Goal: Navigation & Orientation: Find specific page/section

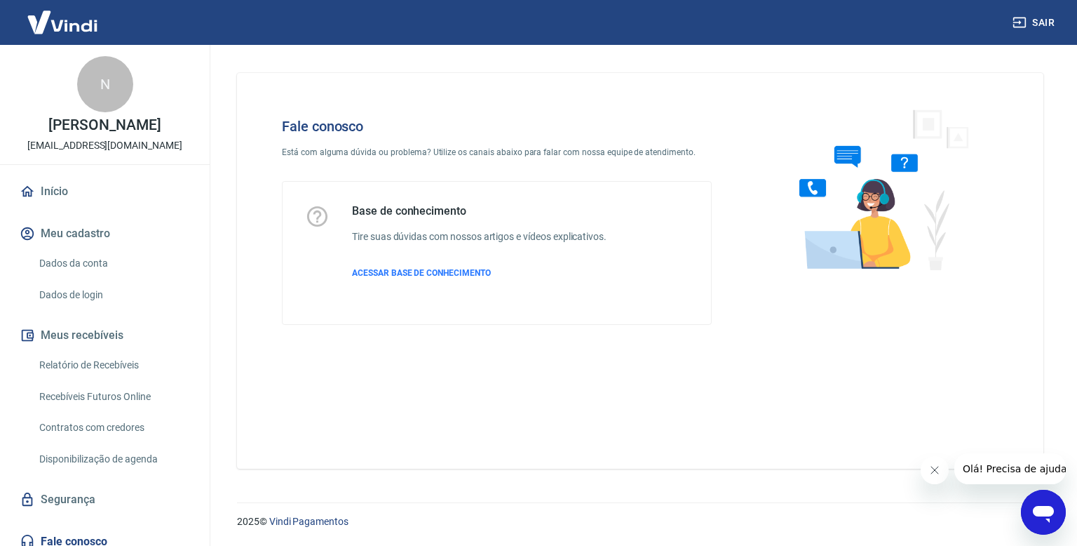
click at [938, 468] on icon "Fechar mensagem da empresa" at bounding box center [934, 469] width 11 height 11
click at [59, 196] on link "Início" at bounding box center [105, 191] width 176 height 31
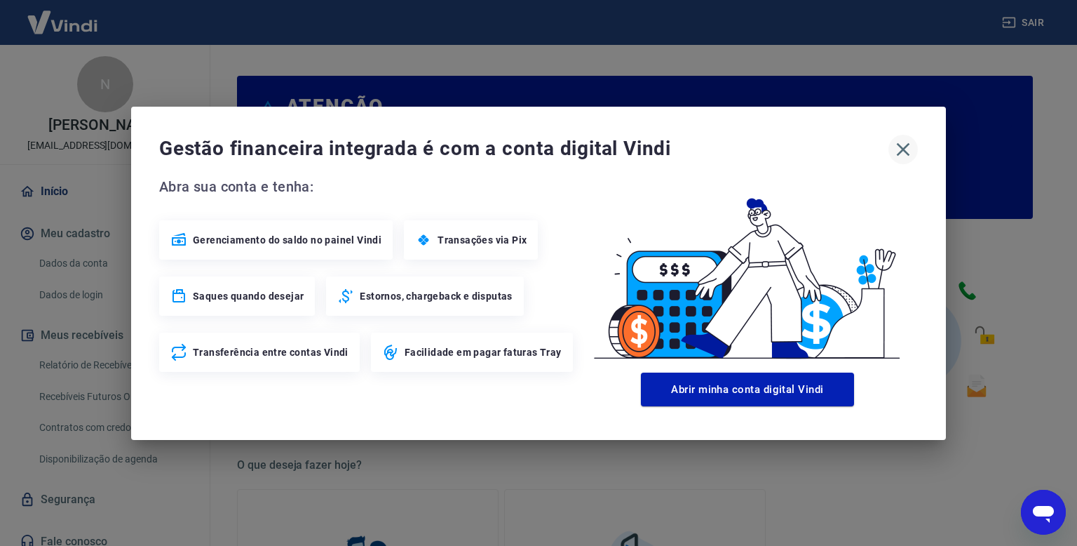
click at [905, 144] on icon "button" at bounding box center [903, 149] width 22 height 22
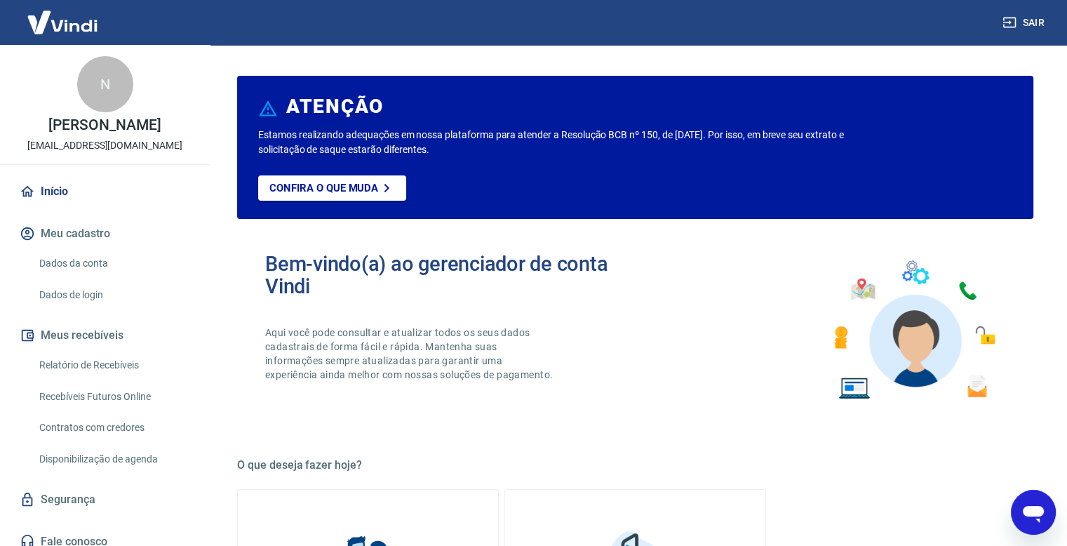
click at [70, 23] on img at bounding box center [62, 22] width 91 height 43
